Goal: Answer question/provide support: Share knowledge or assist other users

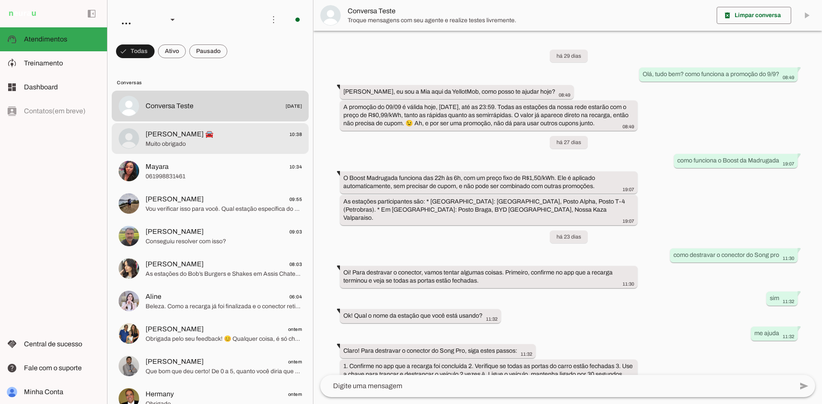
scroll to position [79, 0]
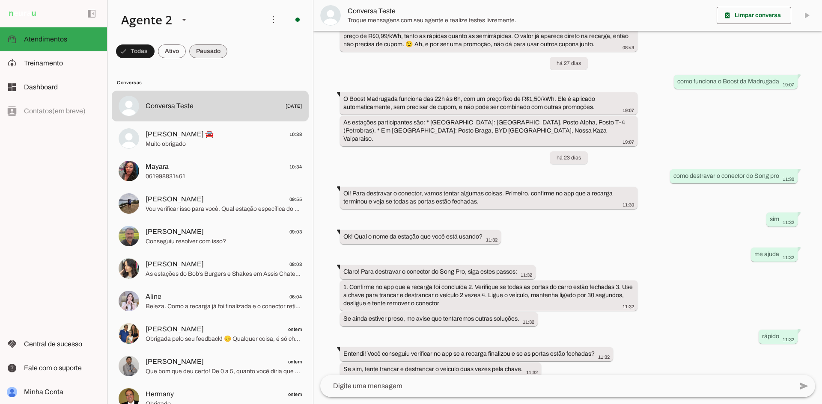
click at [204, 53] on span at bounding box center [208, 51] width 38 height 21
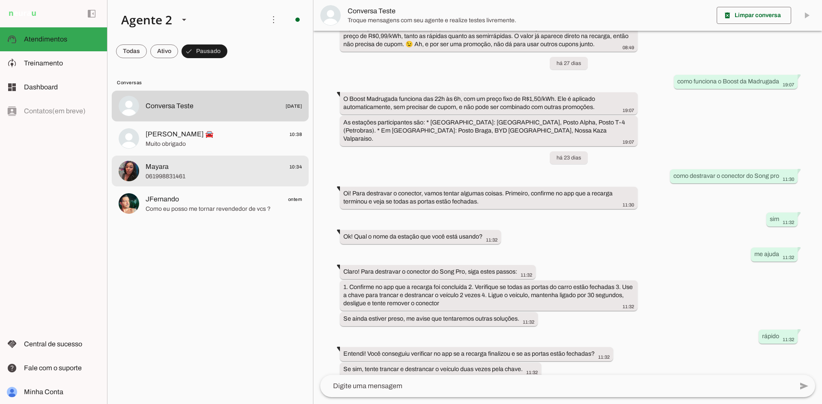
click at [216, 172] on span "061998831461" at bounding box center [224, 176] width 156 height 9
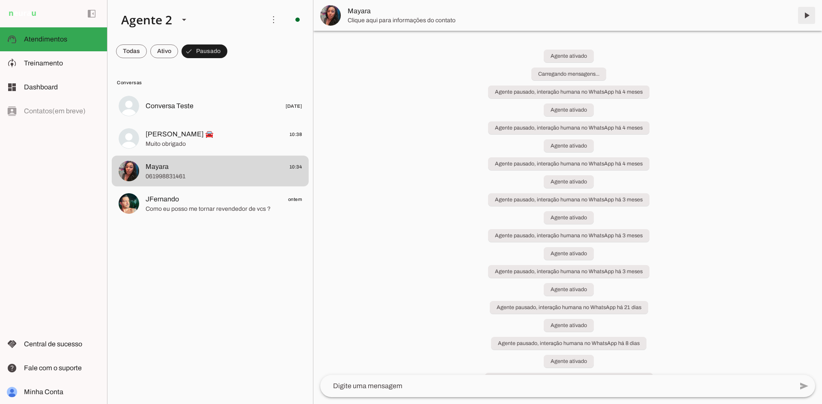
click at [808, 17] on span at bounding box center [806, 15] width 21 height 21
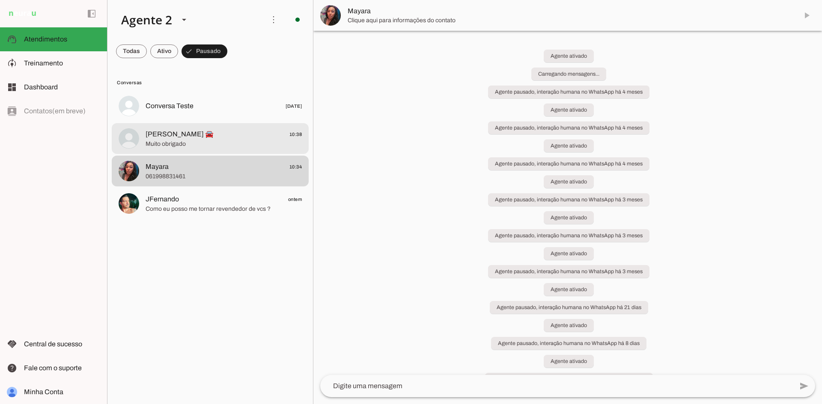
click at [202, 137] on span "[PERSON_NAME] 🚘" at bounding box center [180, 134] width 68 height 10
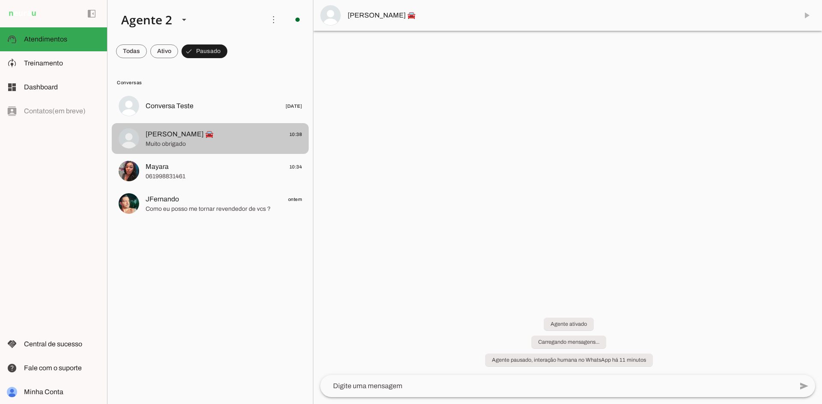
click at [202, 143] on span "Muito obrigado" at bounding box center [224, 144] width 156 height 9
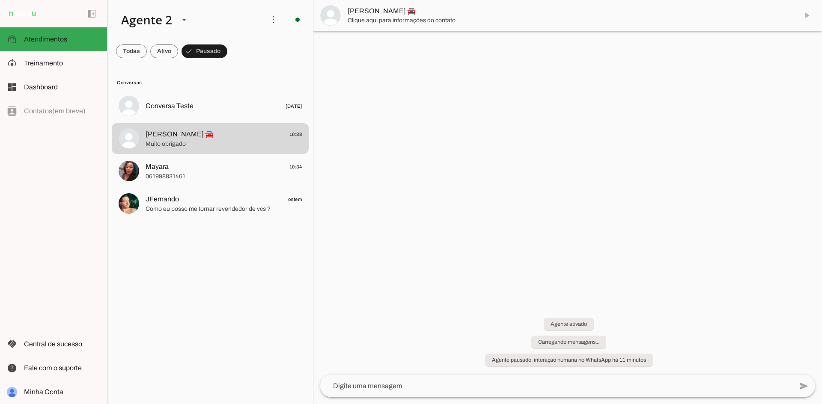
click at [808, 11] on md-item "[PERSON_NAME] 🚘" at bounding box center [567, 15] width 508 height 31
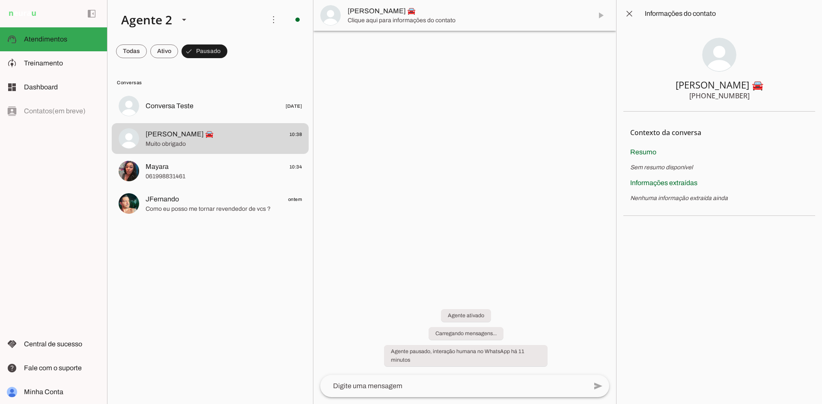
click at [599, 15] on md-item "[PERSON_NAME] 🚘" at bounding box center [464, 15] width 303 height 31
click at [627, 14] on span at bounding box center [629, 13] width 21 height 21
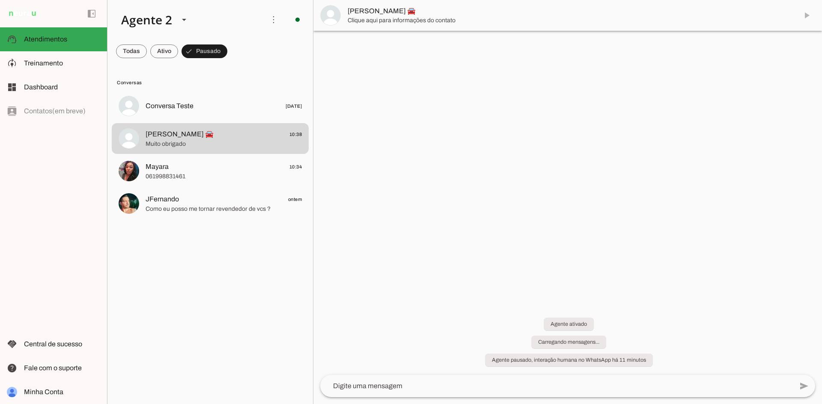
click at [805, 16] on md-item "[PERSON_NAME] 🚘" at bounding box center [567, 15] width 508 height 31
click at [0, 0] on slot at bounding box center [0, 0] width 0 height 0
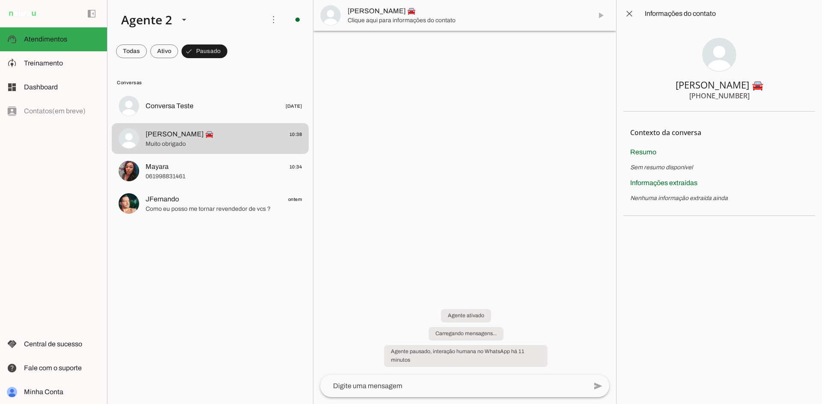
click at [805, 16] on slot at bounding box center [730, 14] width 170 height 10
click at [630, 10] on span at bounding box center [629, 13] width 21 height 21
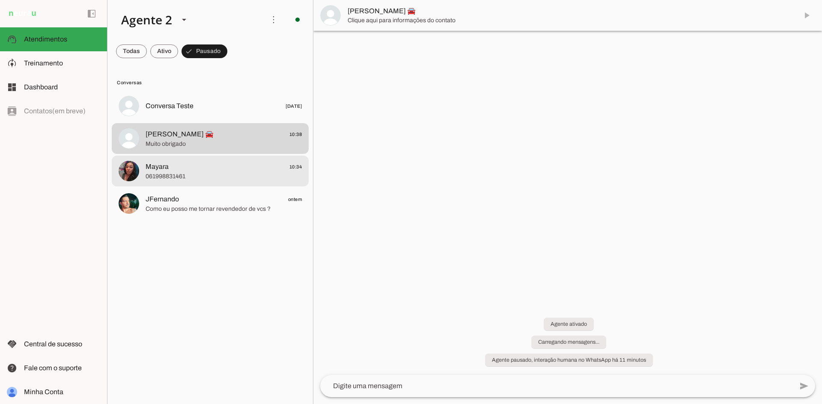
click at [178, 172] on span "061998831461" at bounding box center [224, 176] width 156 height 9
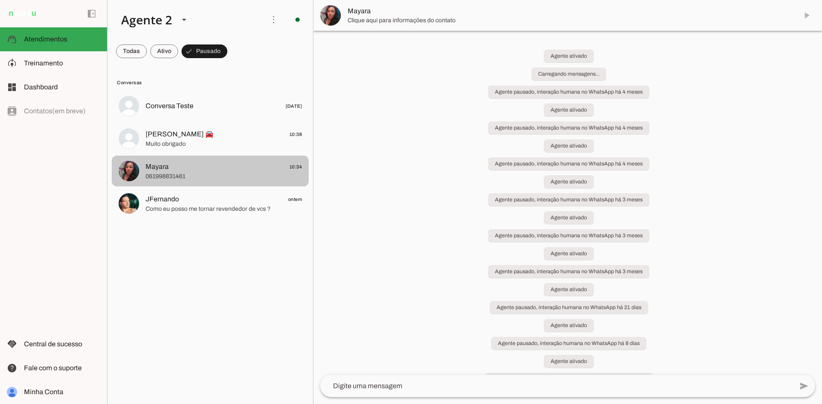
click at [211, 131] on span "[PERSON_NAME] 🚘 10:38" at bounding box center [224, 134] width 156 height 11
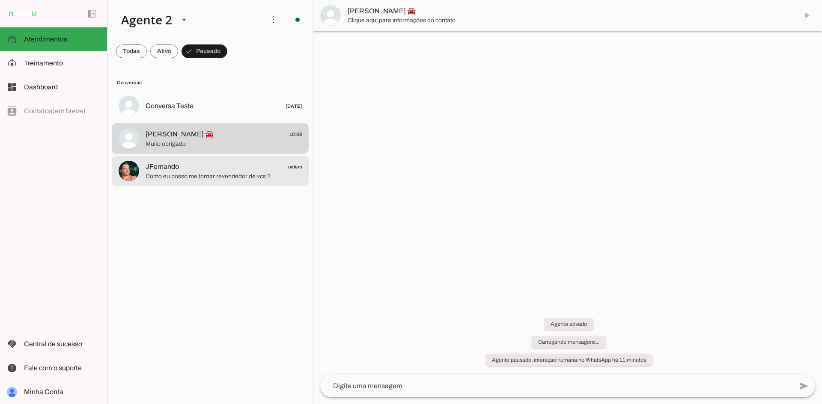
click at [225, 172] on span "JFernando ontem" at bounding box center [224, 167] width 156 height 11
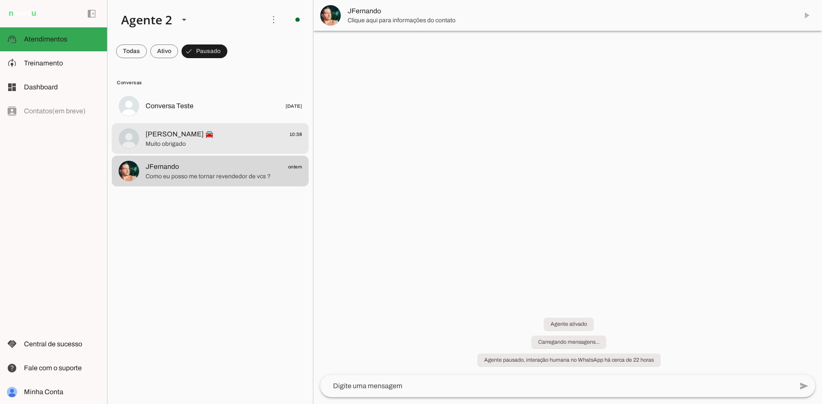
click at [181, 131] on span "[PERSON_NAME] 🚘" at bounding box center [180, 134] width 68 height 10
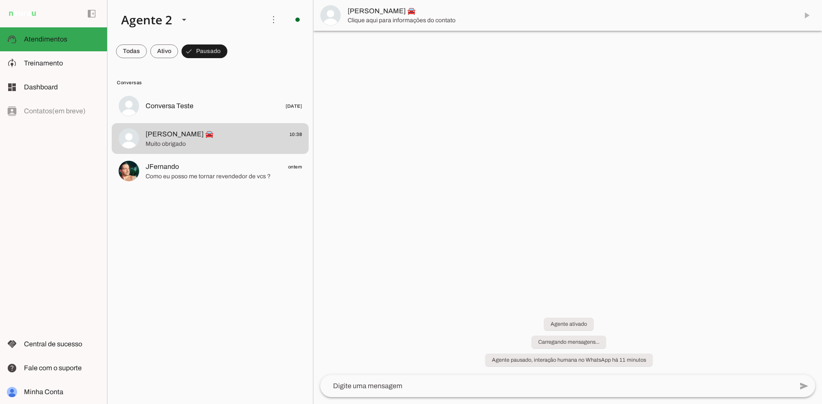
click at [806, 15] on md-item "[PERSON_NAME] 🚘" at bounding box center [567, 15] width 508 height 31
